Goal: Book appointment/travel/reservation

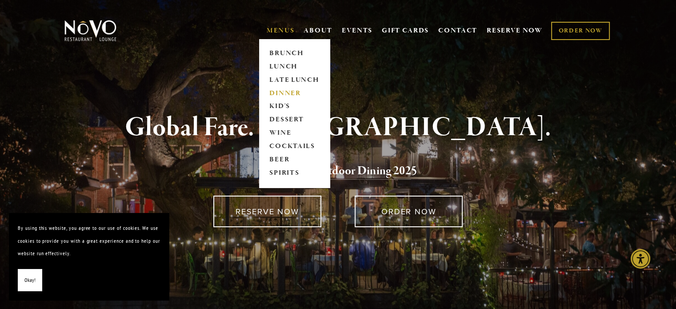
click at [280, 94] on link "DINNER" at bounding box center [295, 93] width 56 height 13
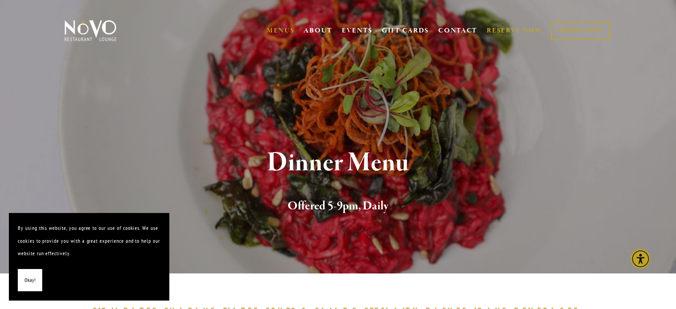
click at [513, 29] on link "RESERVE NOW" at bounding box center [515, 30] width 56 height 17
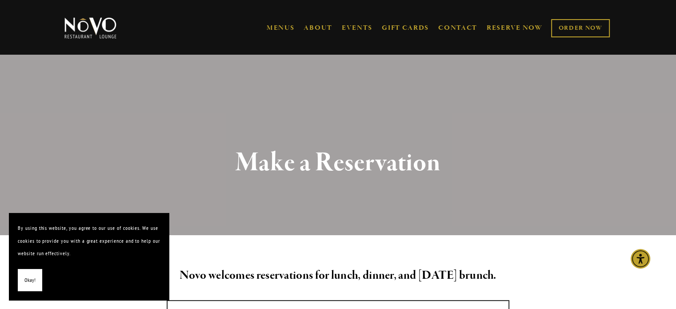
scroll to position [270, 0]
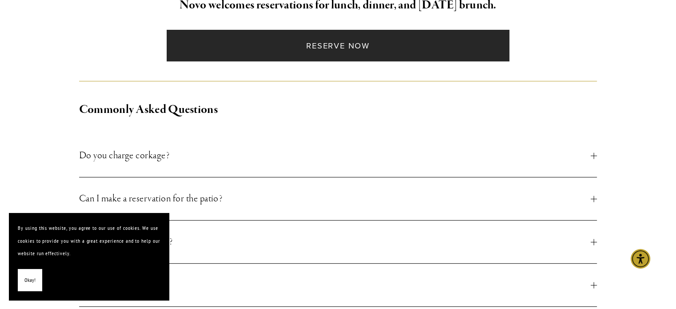
click at [369, 41] on link "Reserve Now" at bounding box center [338, 46] width 343 height 32
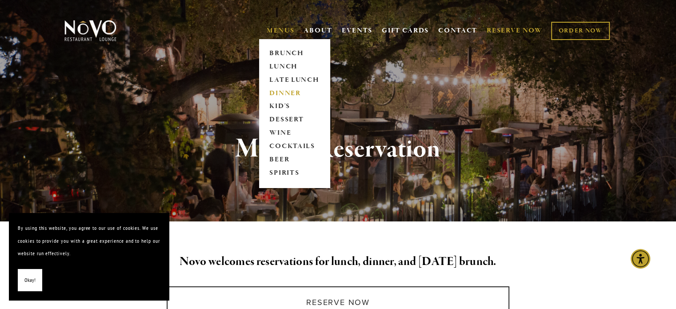
click at [283, 92] on link "DINNER" at bounding box center [295, 93] width 56 height 13
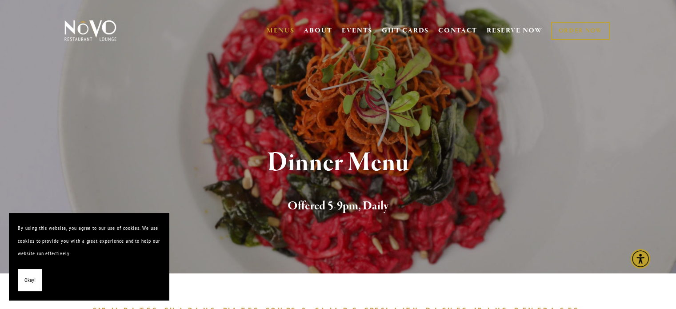
click at [35, 283] on span "Okay!" at bounding box center [29, 280] width 11 height 13
